Goal: Transaction & Acquisition: Purchase product/service

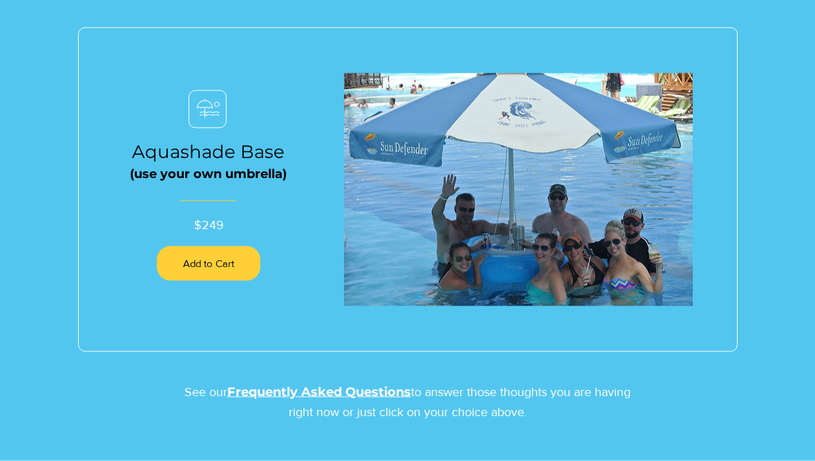
scroll to position [1512, 0]
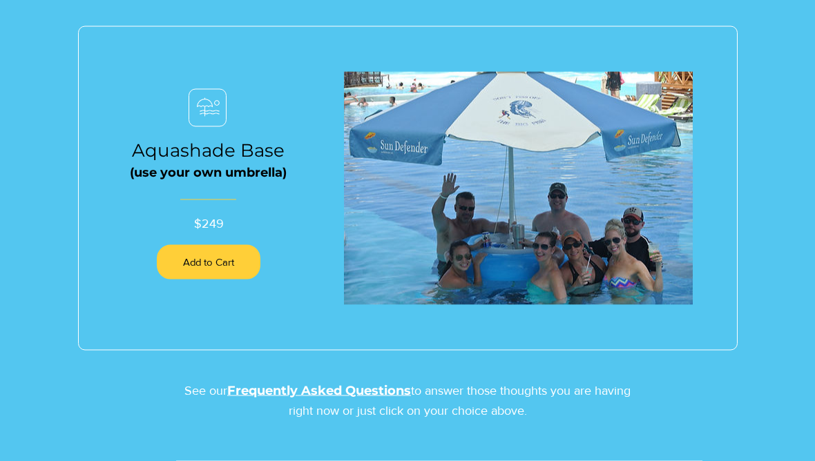
click at [582, 187] on img at bounding box center [518, 189] width 349 height 234
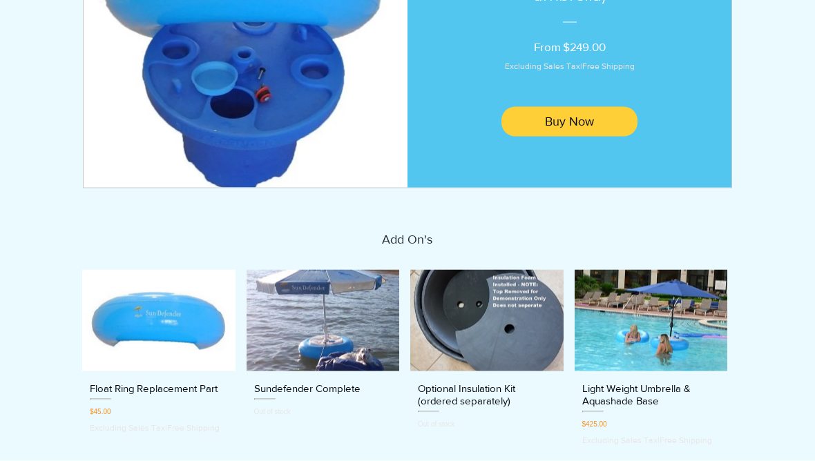
scroll to position [330, 0]
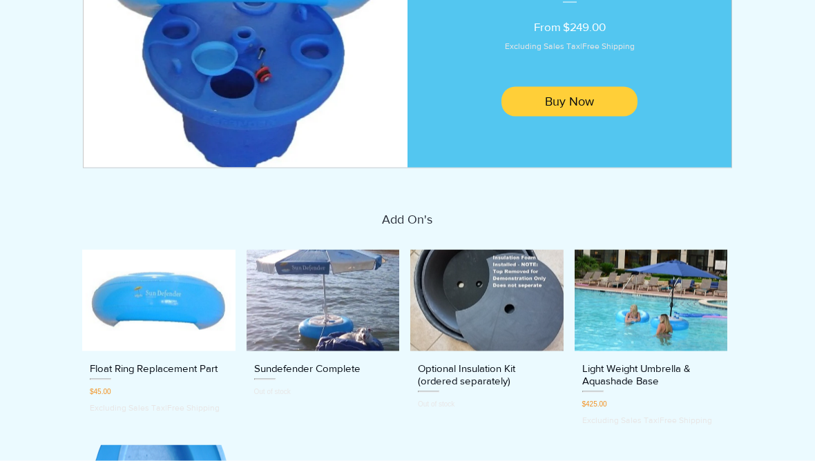
click at [663, 295] on img "Light Weight Umbrella & Aquashade Base gallery" at bounding box center [651, 301] width 153 height 102
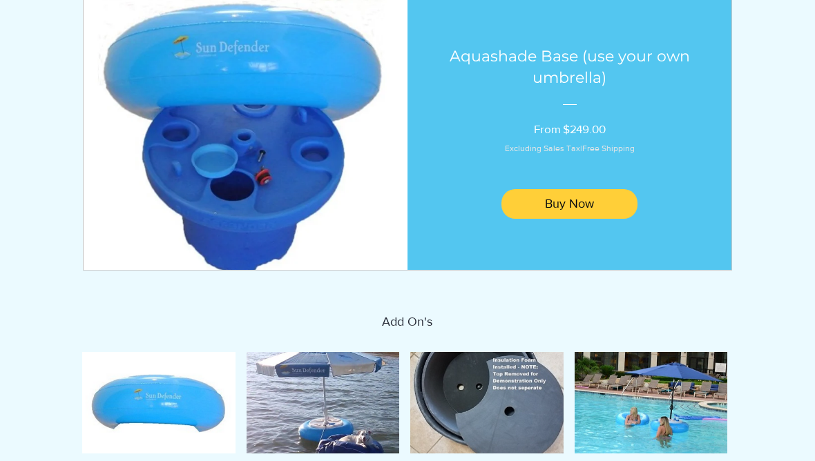
scroll to position [235, 0]
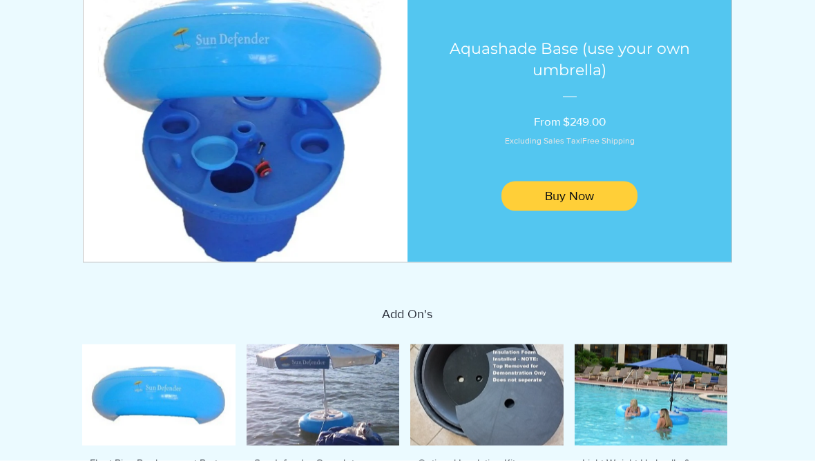
click at [359, 394] on img "Sundefender Complete gallery" at bounding box center [323, 396] width 153 height 102
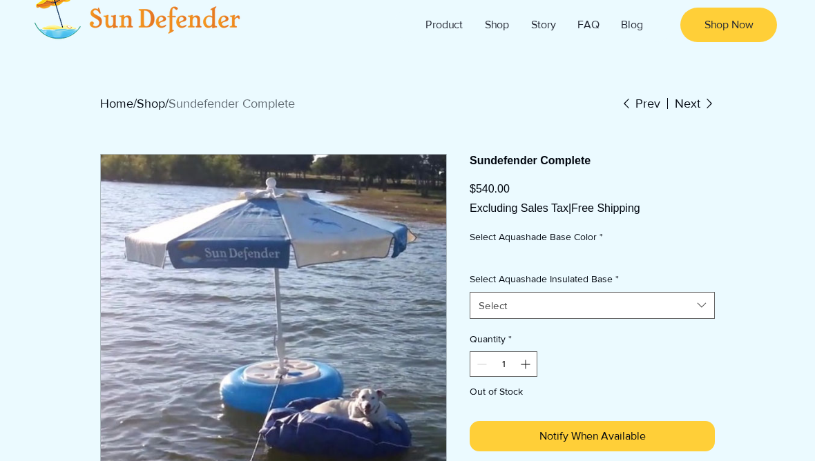
scroll to position [30, 0]
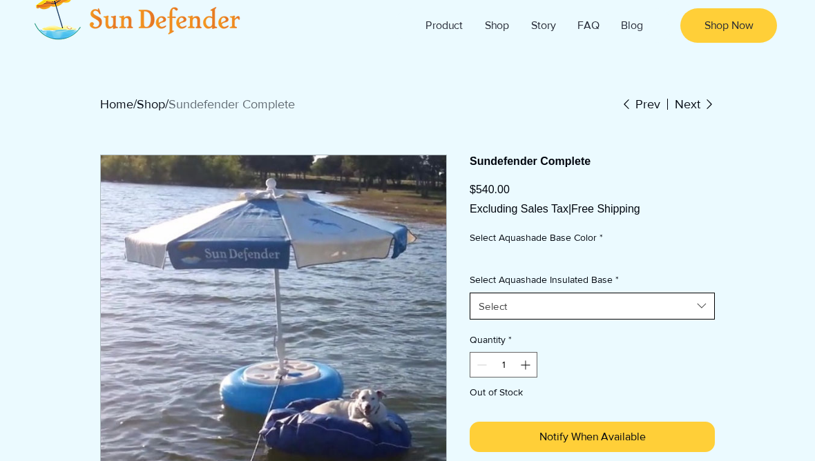
click at [707, 314] on icon "Select Aquashade Insulated Base" at bounding box center [702, 306] width 16 height 16
click at [712, 312] on button "Select" at bounding box center [592, 306] width 245 height 27
click at [712, 316] on button "Select" at bounding box center [592, 306] width 245 height 27
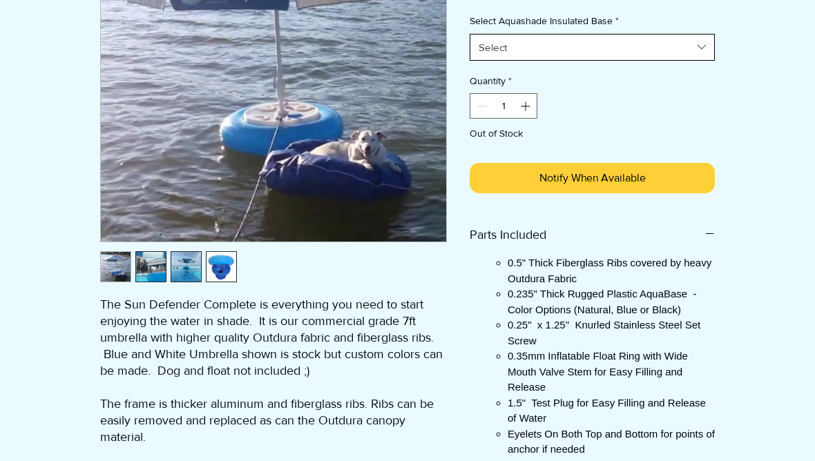
scroll to position [295, 0]
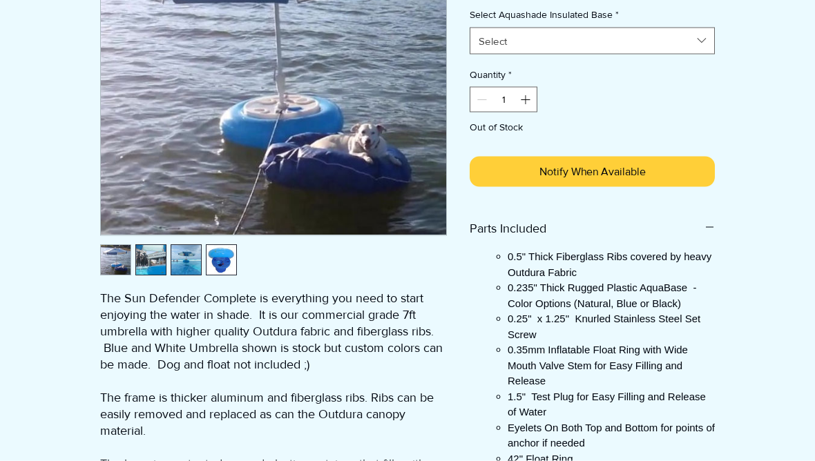
click at [190, 256] on img "3 / 4" at bounding box center [186, 261] width 30 height 30
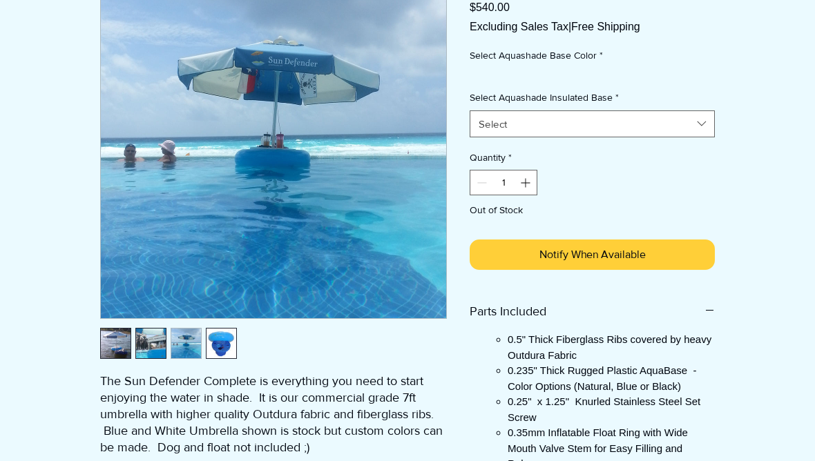
scroll to position [211, 0]
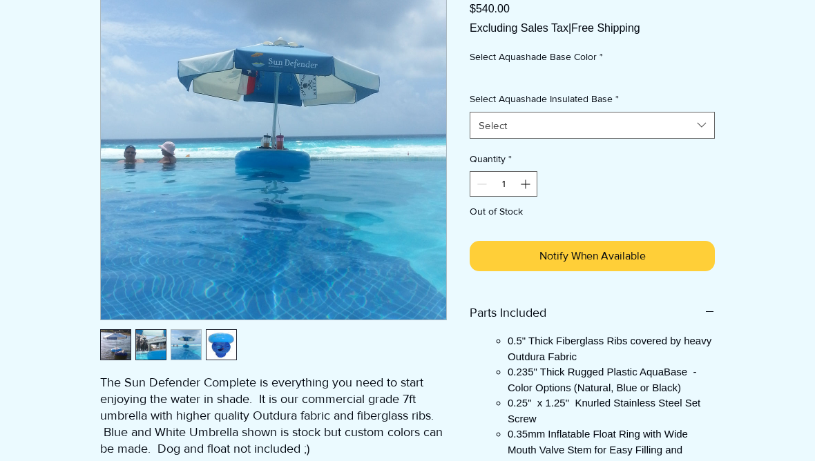
click at [155, 347] on img "2 / 4" at bounding box center [151, 345] width 30 height 30
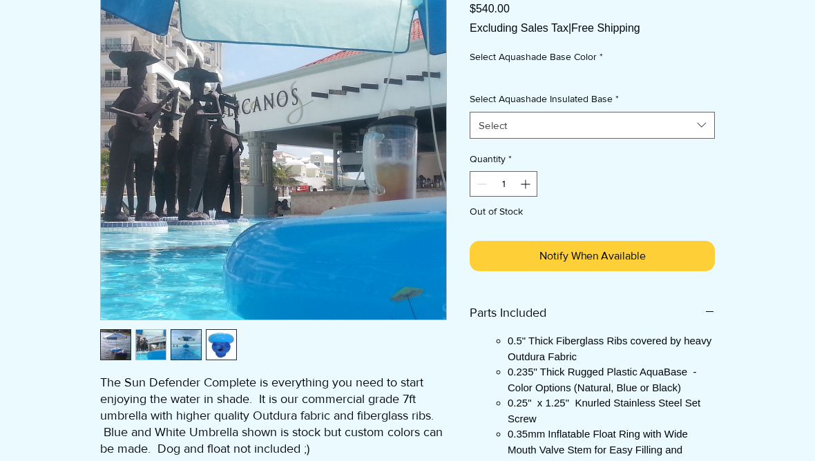
click at [223, 347] on img "4 / 4" at bounding box center [222, 345] width 30 height 30
